Goal: Use online tool/utility: Utilize a website feature to perform a specific function

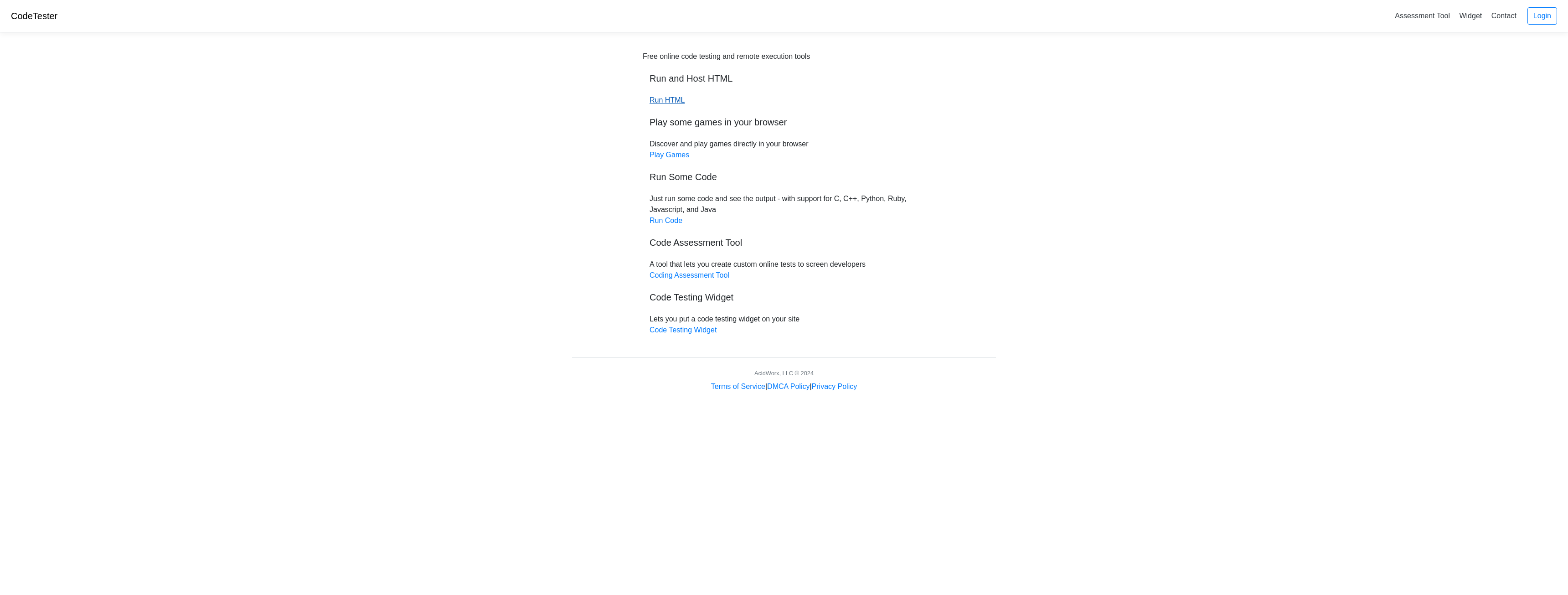
click at [673, 102] on link "Run HTML" at bounding box center [667, 100] width 35 height 8
click at [673, 218] on link "Run Code" at bounding box center [666, 220] width 33 height 8
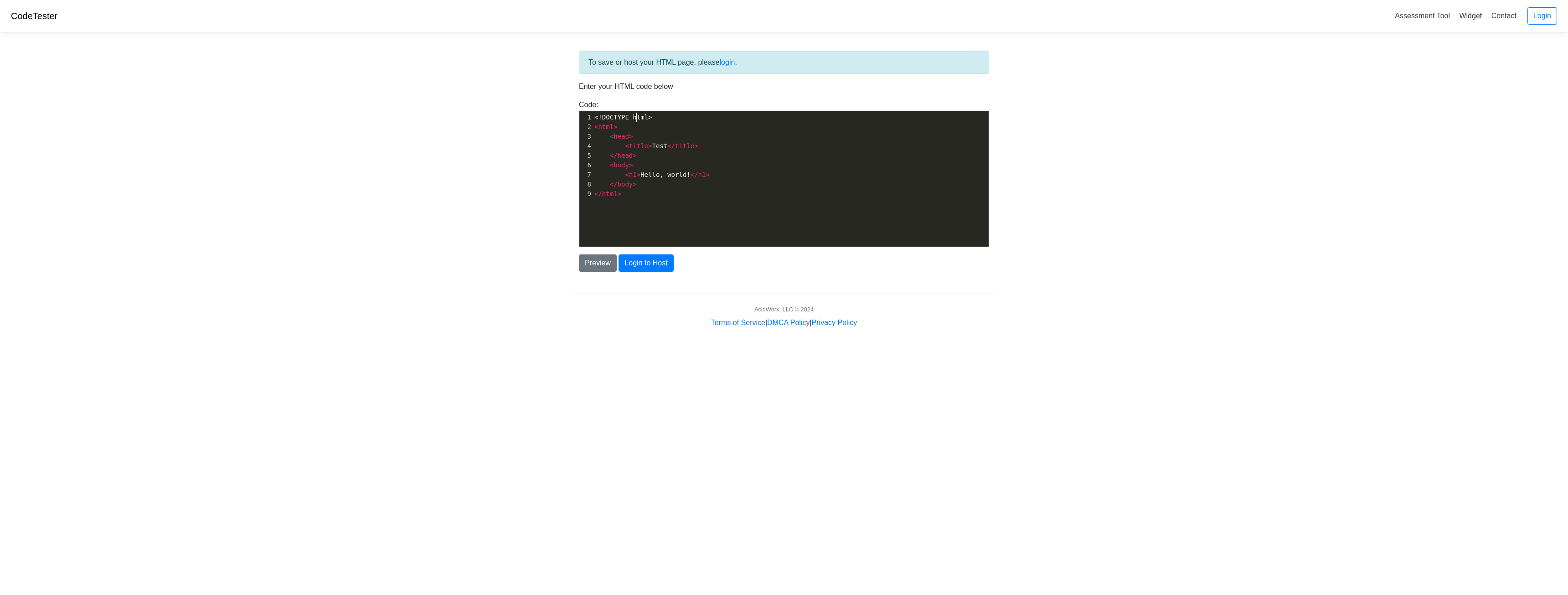
scroll to position [1, 0]
type textarea "<!DOCTYPE html> <html> <head> <title>Test</title> </head> <body> <h1>Hello, wor…"
click at [660, 257] on button "Login to Host" at bounding box center [646, 263] width 55 height 17
click at [601, 259] on button "Preview" at bounding box center [598, 263] width 38 height 17
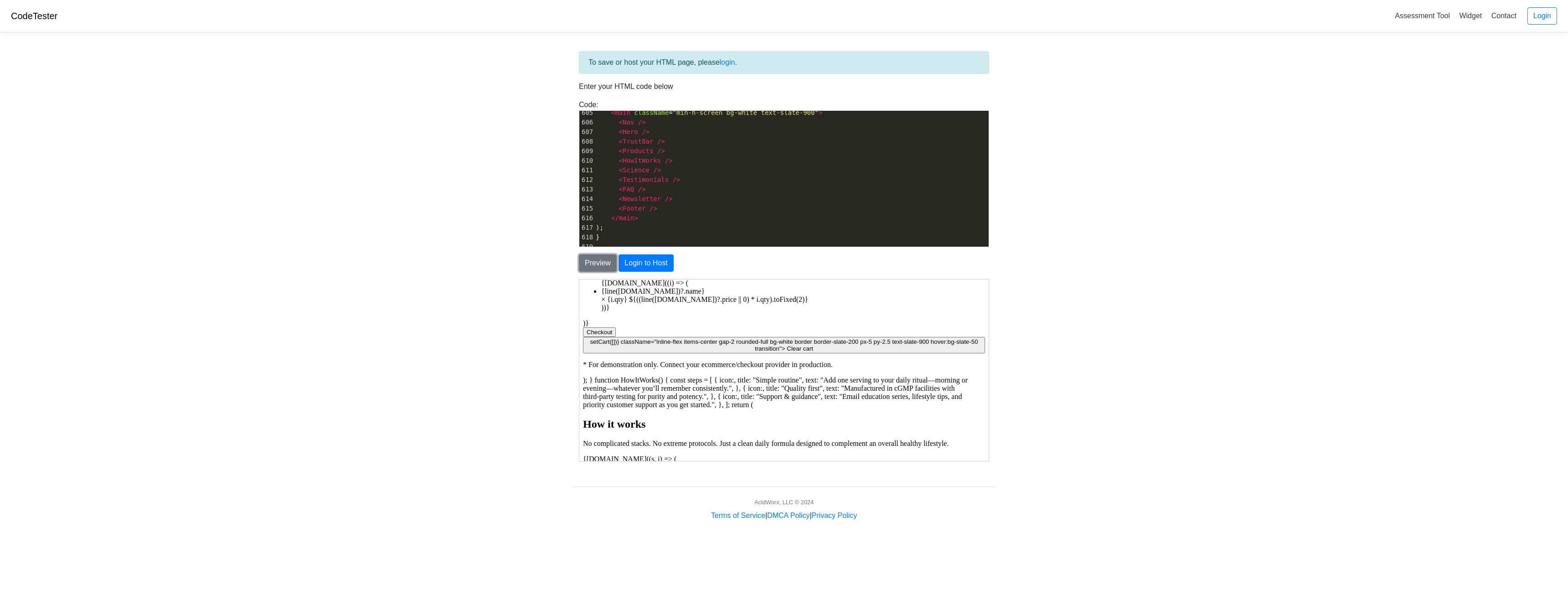
scroll to position [730, 0]
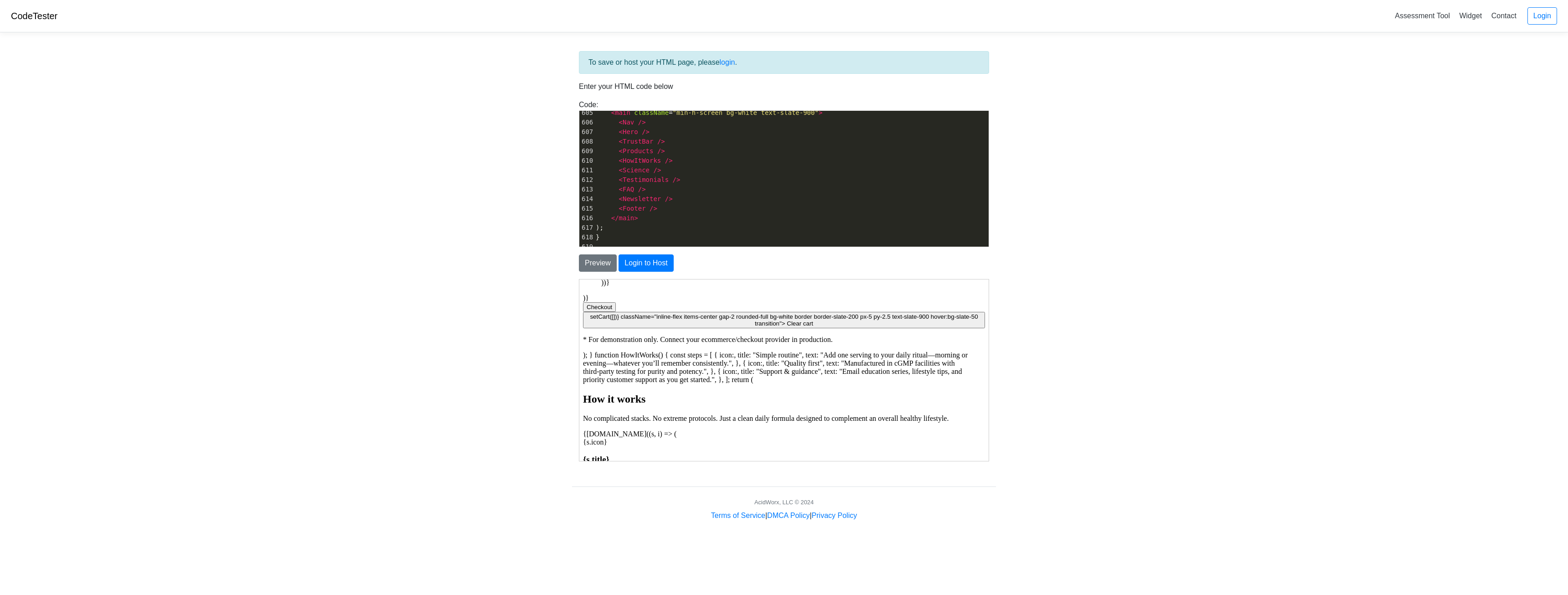
click at [462, 266] on body "CodeTester Assessment Tool Widget Contact Login To save or host your HTML page,…" at bounding box center [784, 261] width 1568 height 521
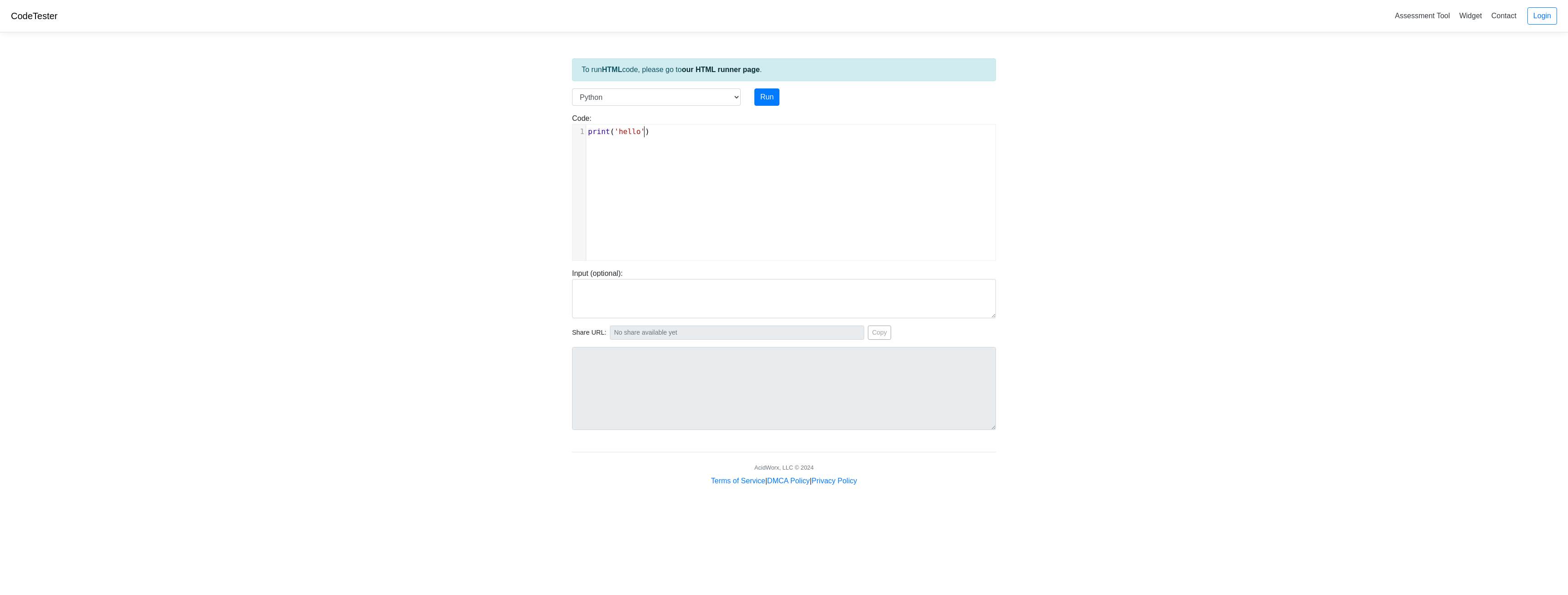
click at [629, 160] on div "xxxxxxxxxx 1 print ( 'hello' )" at bounding box center [791, 199] width 436 height 150
click at [270, 148] on body "CodeTester Assessment Tool Widget Contact Login To run HTML code, please go to …" at bounding box center [784, 243] width 1568 height 487
